Goal: Task Accomplishment & Management: Use online tool/utility

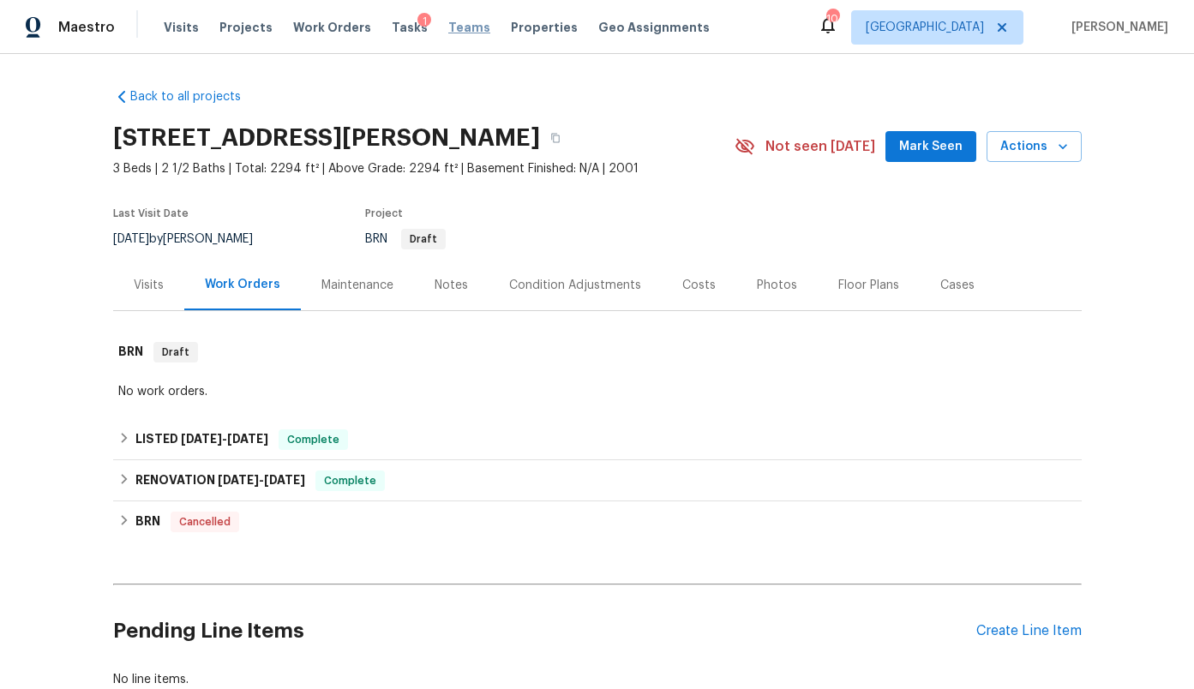
click at [451, 30] on span "Teams" at bounding box center [469, 27] width 42 height 17
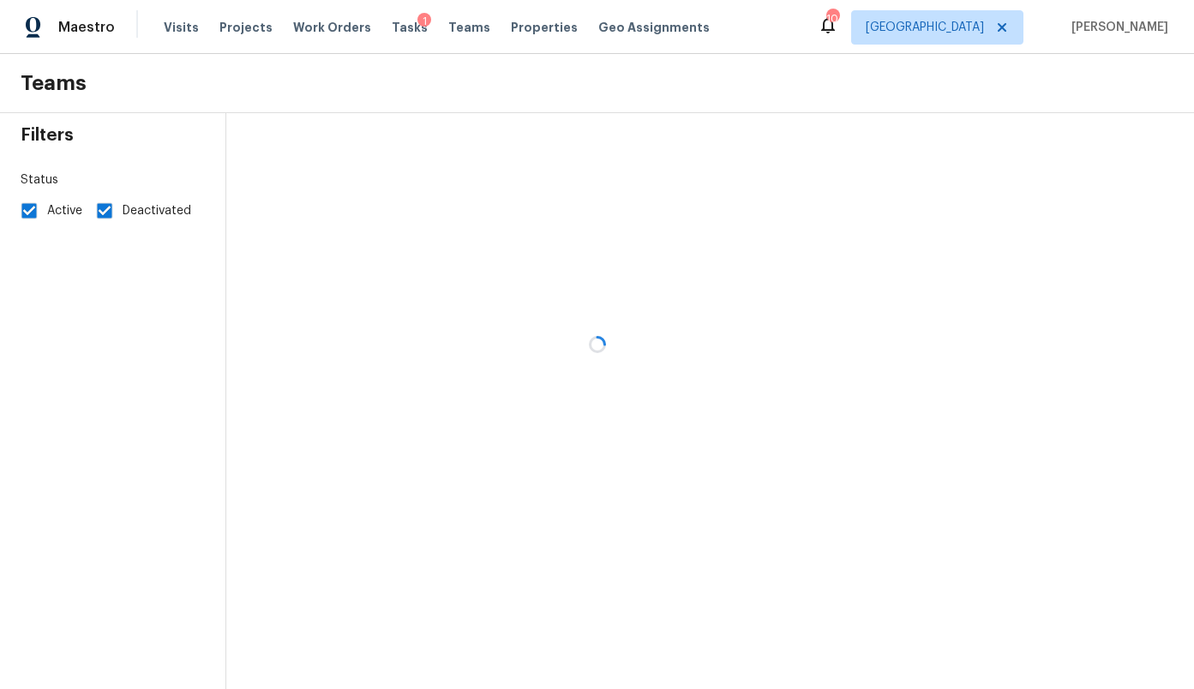
click at [388, 27] on div at bounding box center [597, 344] width 1194 height 689
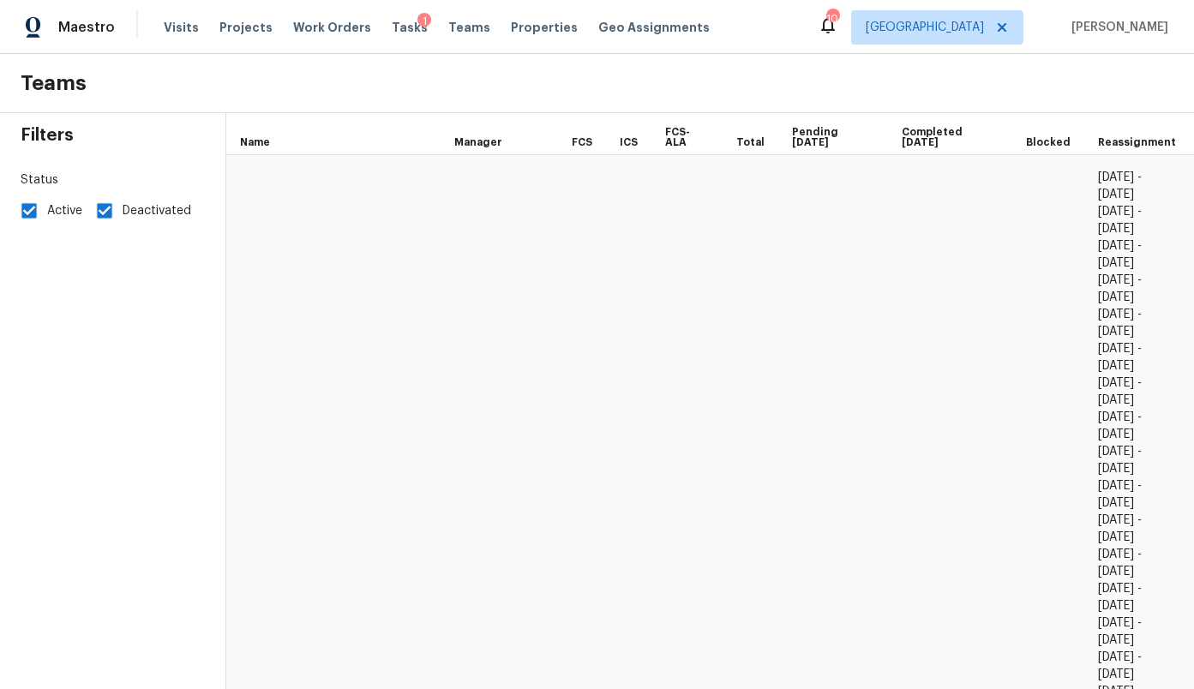
click at [392, 27] on span "Tasks" at bounding box center [410, 27] width 36 height 12
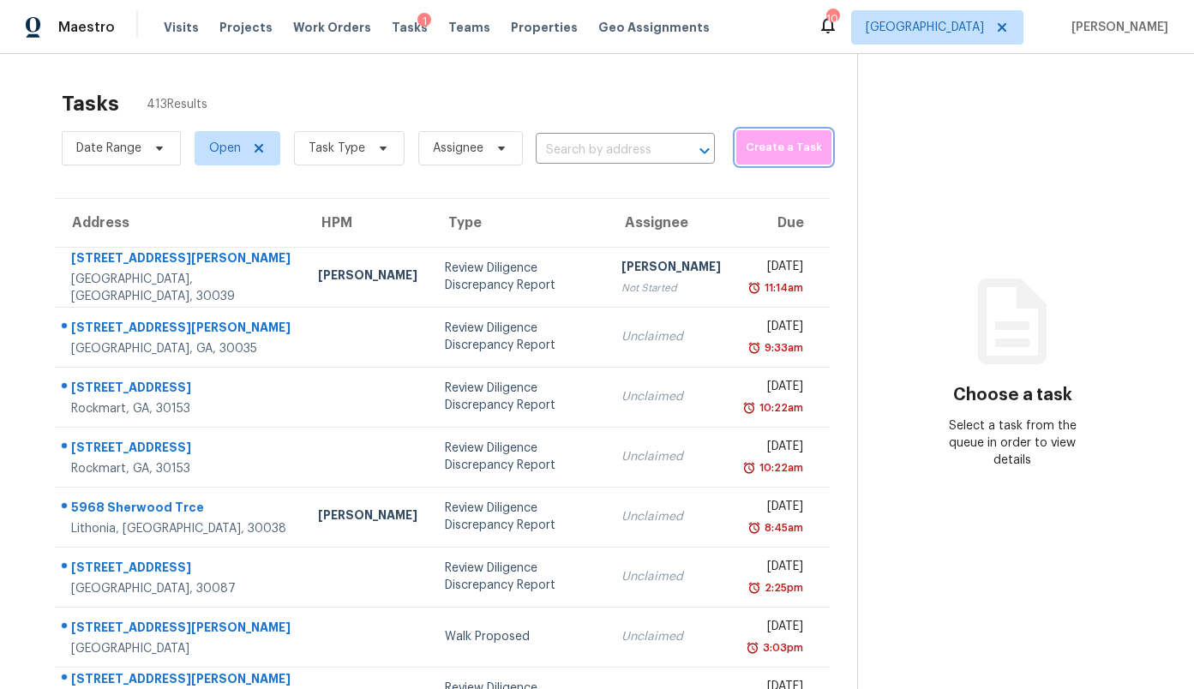
click at [760, 150] on span "Create a Task" at bounding box center [784, 148] width 78 height 20
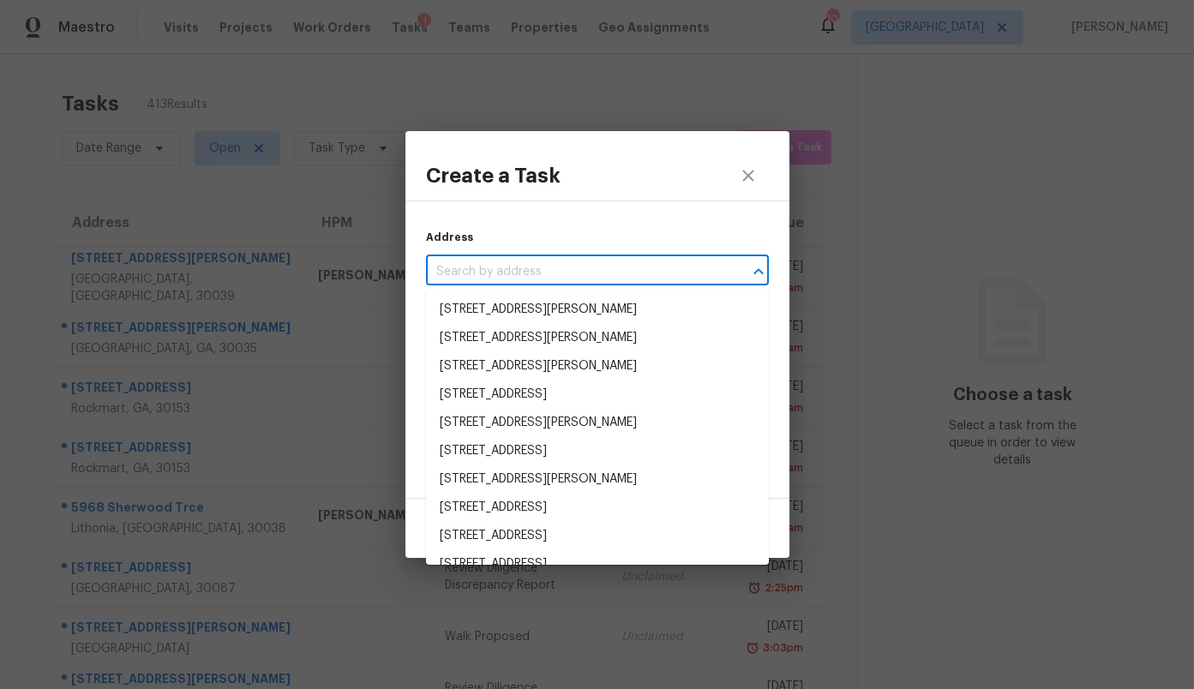
click at [582, 268] on input "text" at bounding box center [573, 272] width 295 height 27
paste input "[STREET_ADDRESS][PERSON_NAME]"
type input "[STREET_ADDRESS][PERSON_NAME]"
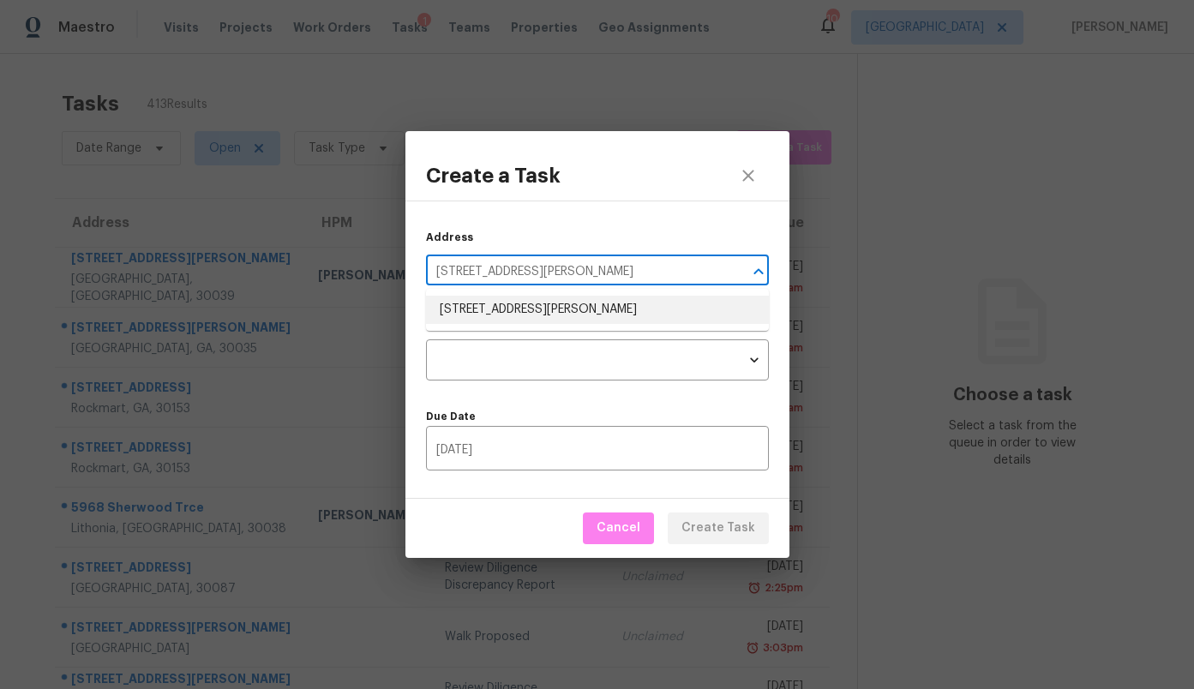
click at [535, 304] on li "[STREET_ADDRESS][PERSON_NAME]" at bounding box center [597, 310] width 343 height 28
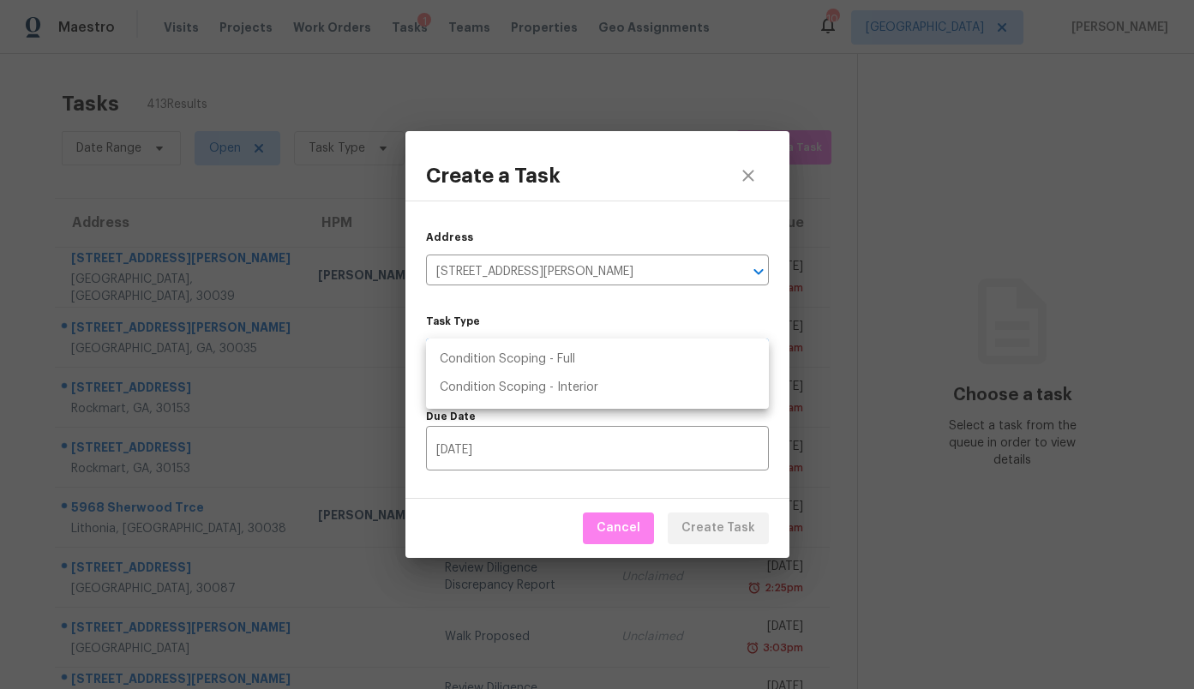
click at [521, 339] on body "Maestro Visits Projects Work Orders Tasks 1 Teams Properties Geo Assignments 10…" at bounding box center [597, 344] width 1194 height 689
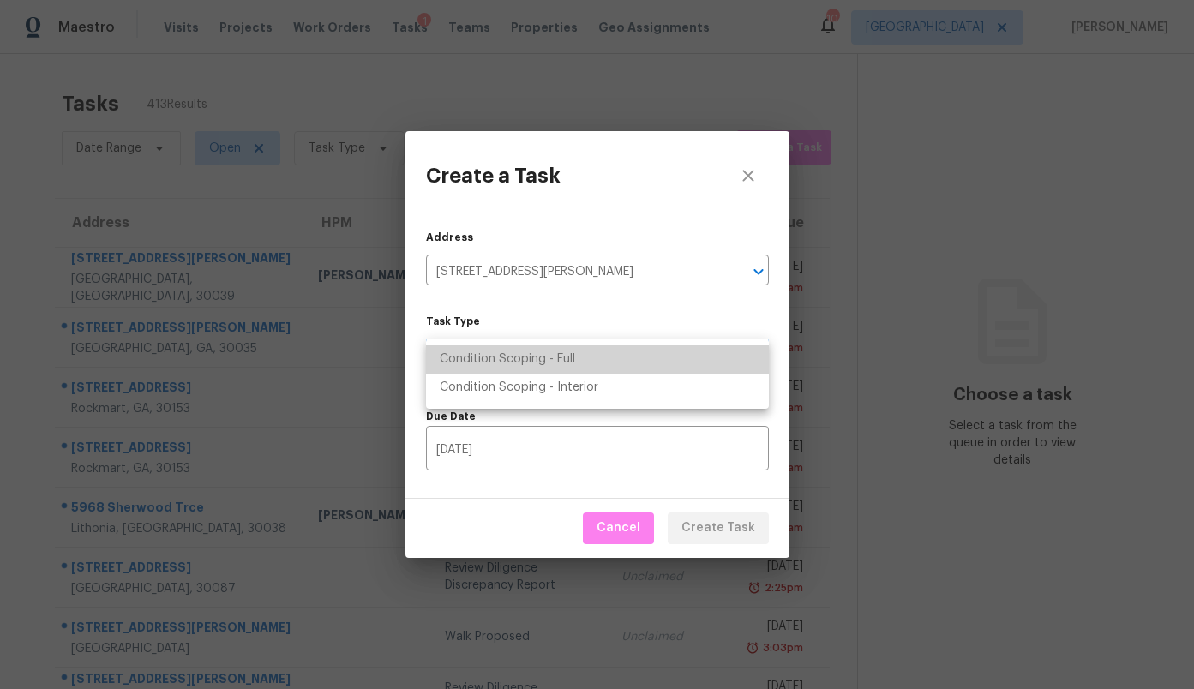
click at [518, 366] on li "Condition Scoping - Full" at bounding box center [597, 359] width 343 height 28
type input "virtual_full_assessment"
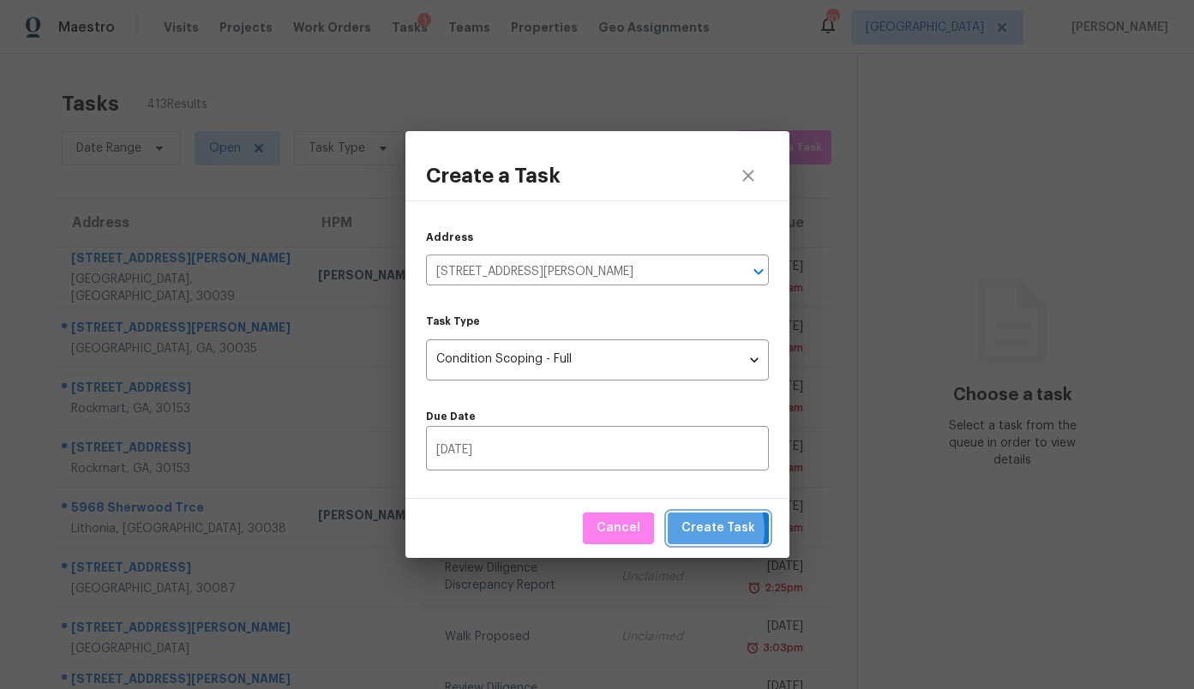
click at [700, 531] on span "Create Task" at bounding box center [719, 528] width 74 height 21
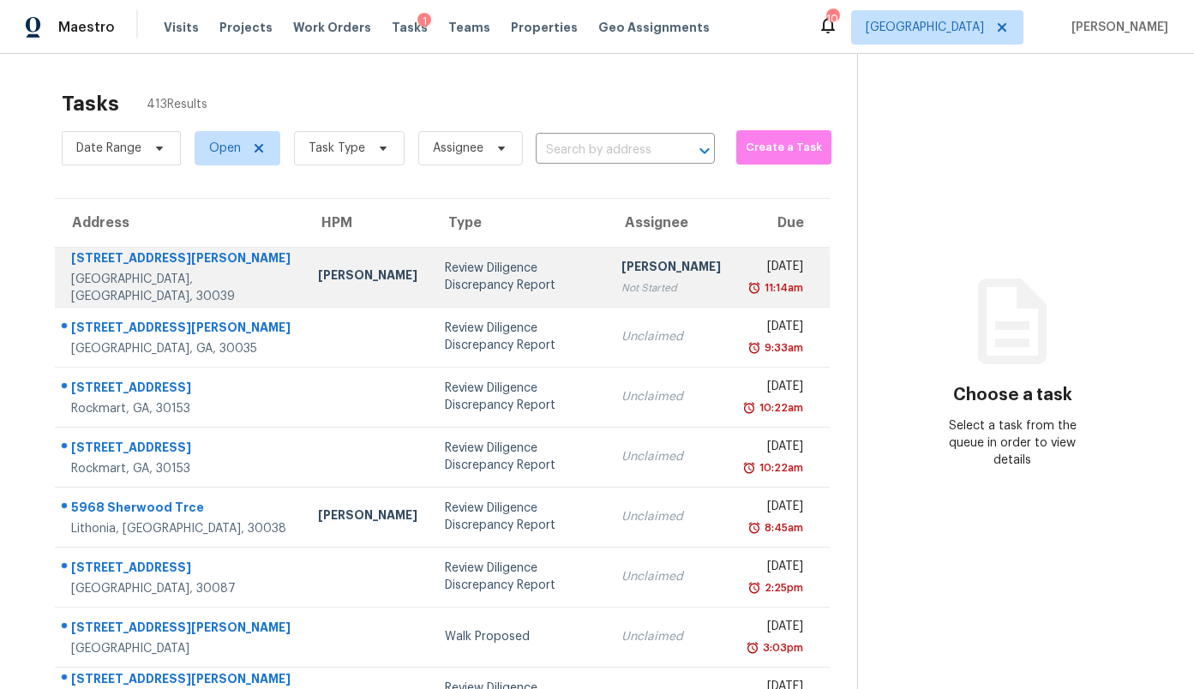
click at [640, 279] on div "[PERSON_NAME]" at bounding box center [671, 268] width 99 height 21
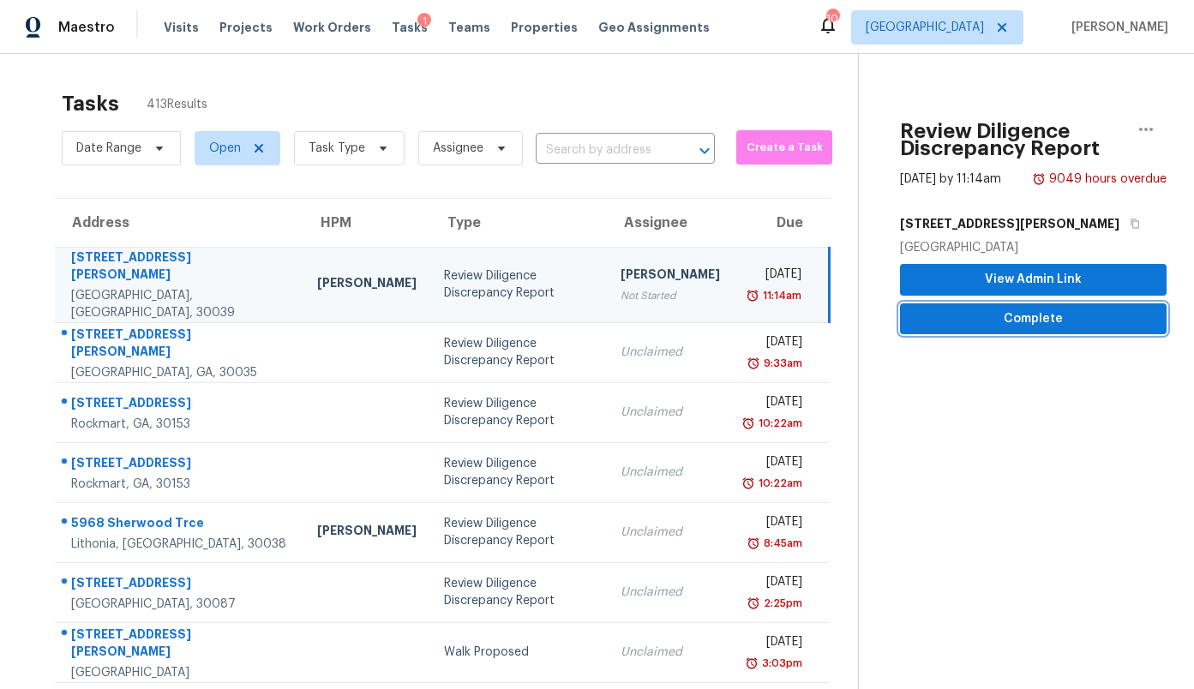
click at [1035, 327] on span "Complete" at bounding box center [1033, 319] width 239 height 21
